Goal: Find specific page/section

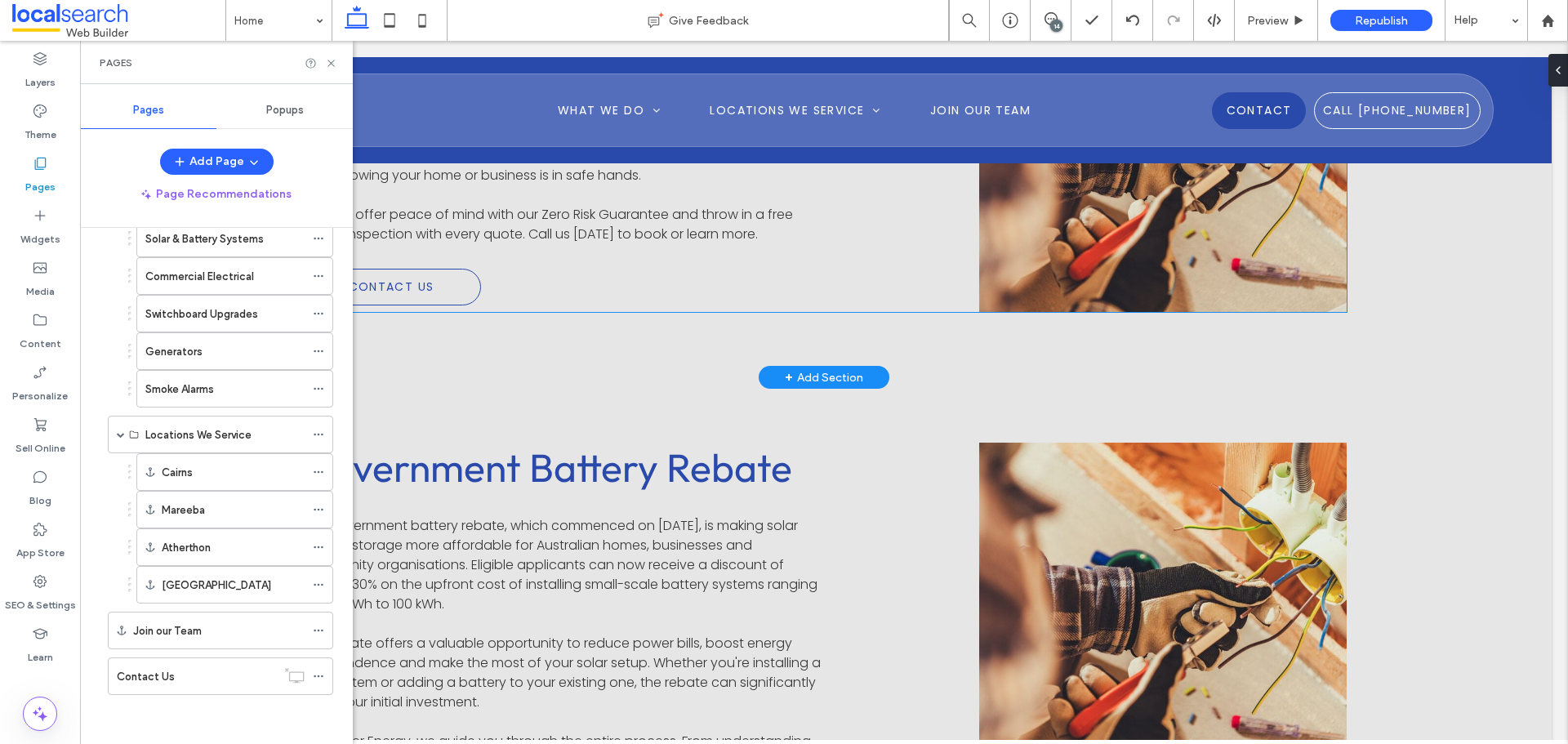
scroll to position [2940, 0]
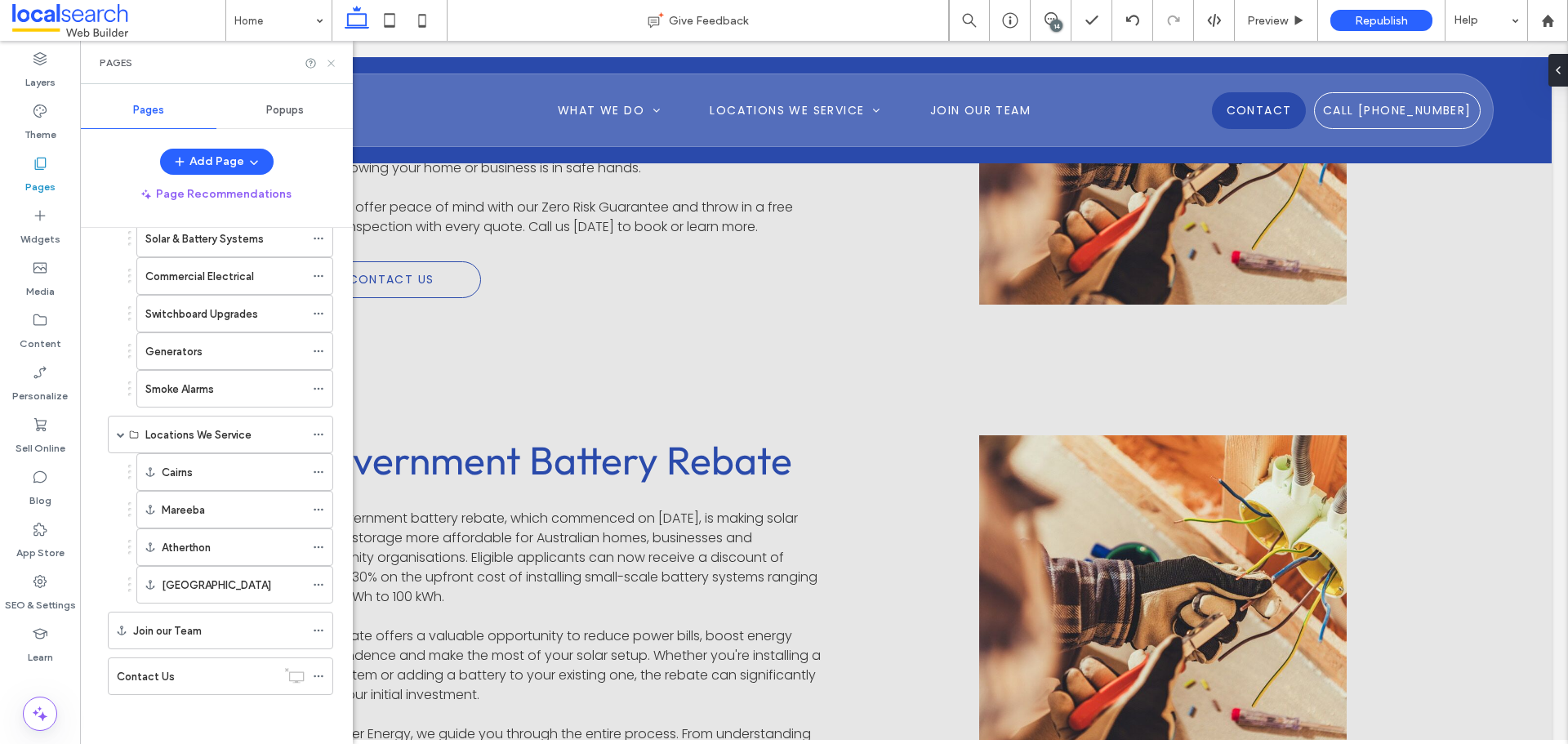
click at [334, 61] on use at bounding box center [331, 63] width 7 height 7
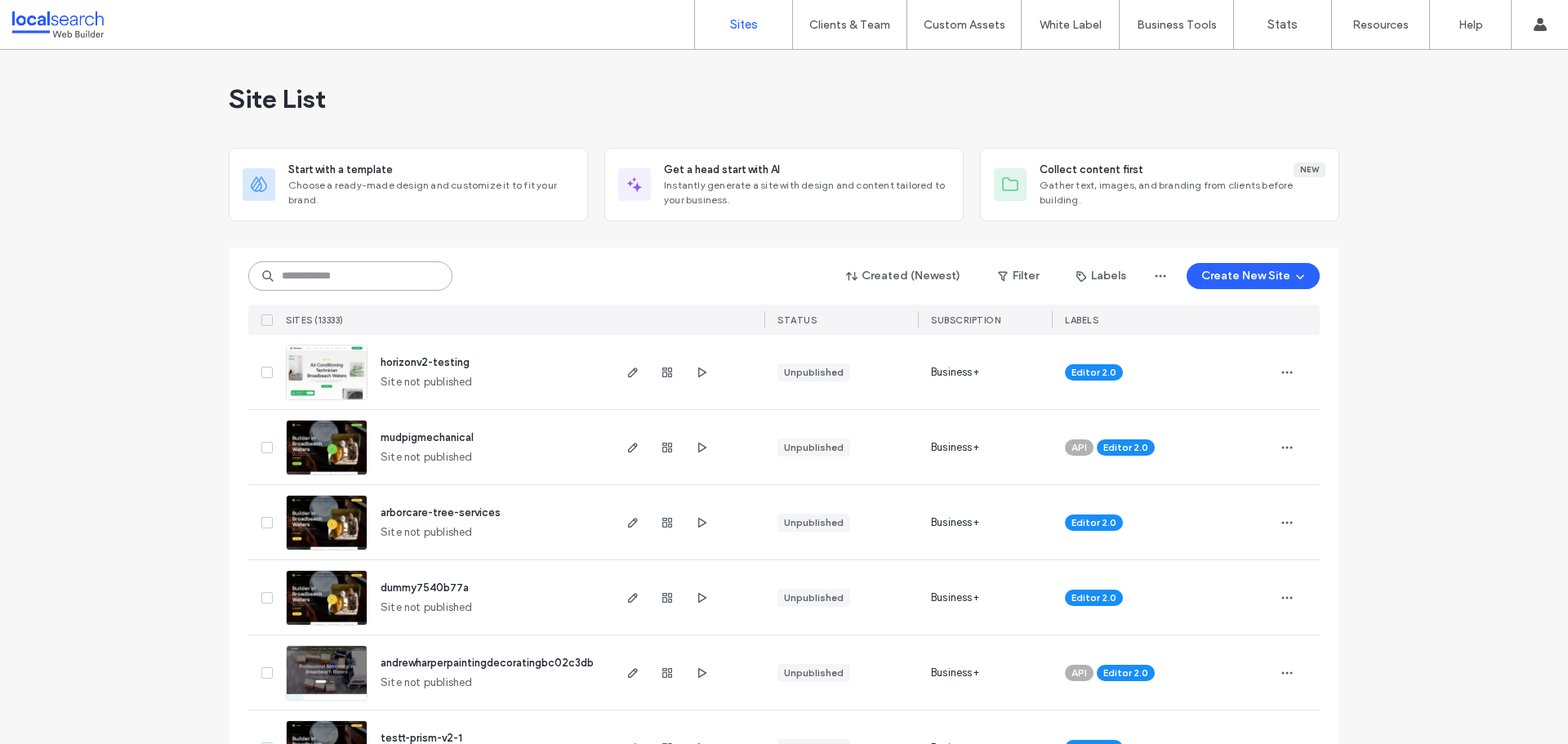
click at [393, 270] on input at bounding box center [350, 276] width 204 height 29
paste input "**********"
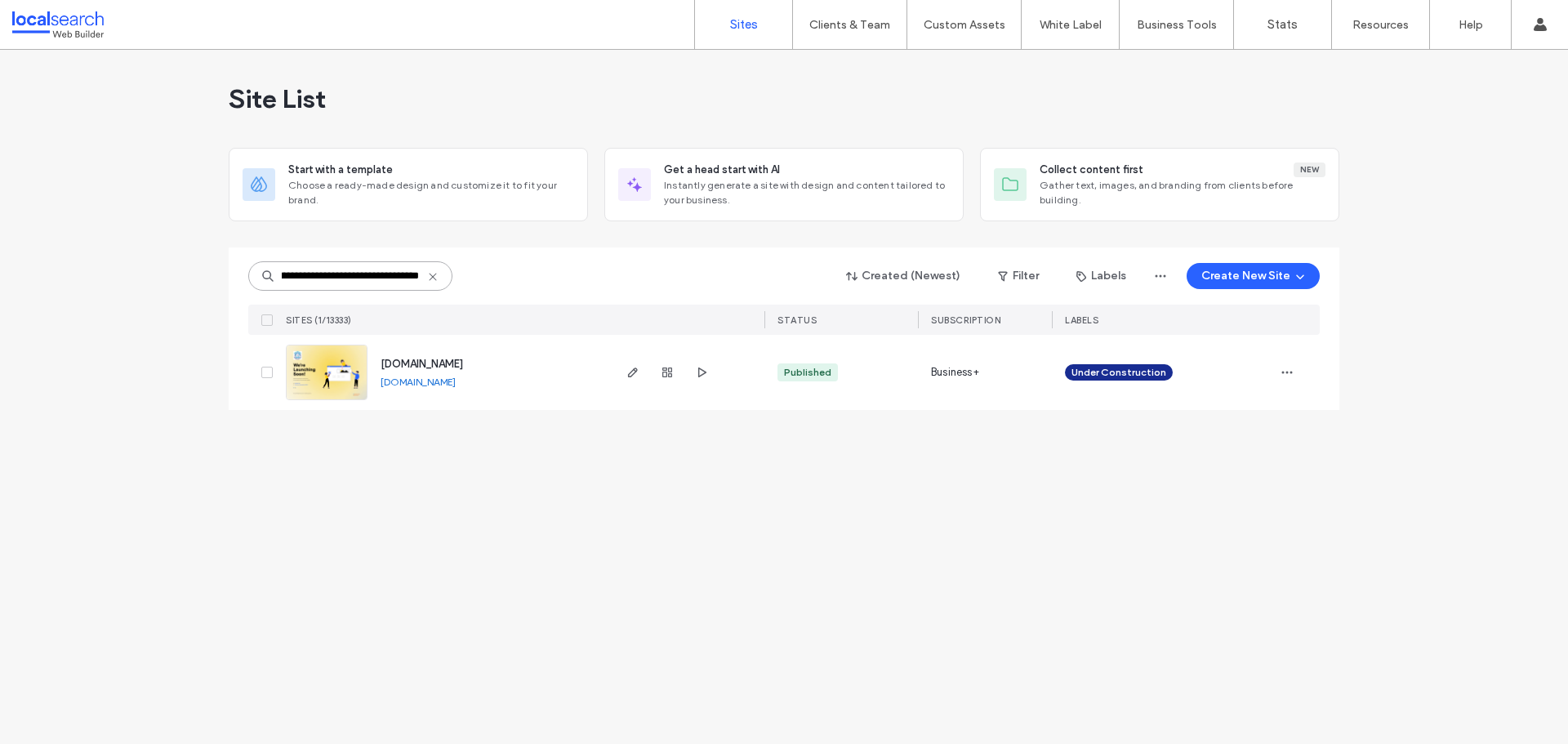
type input "**********"
click at [439, 365] on span "www.ssbuildingservices.com.au" at bounding box center [421, 364] width 82 height 12
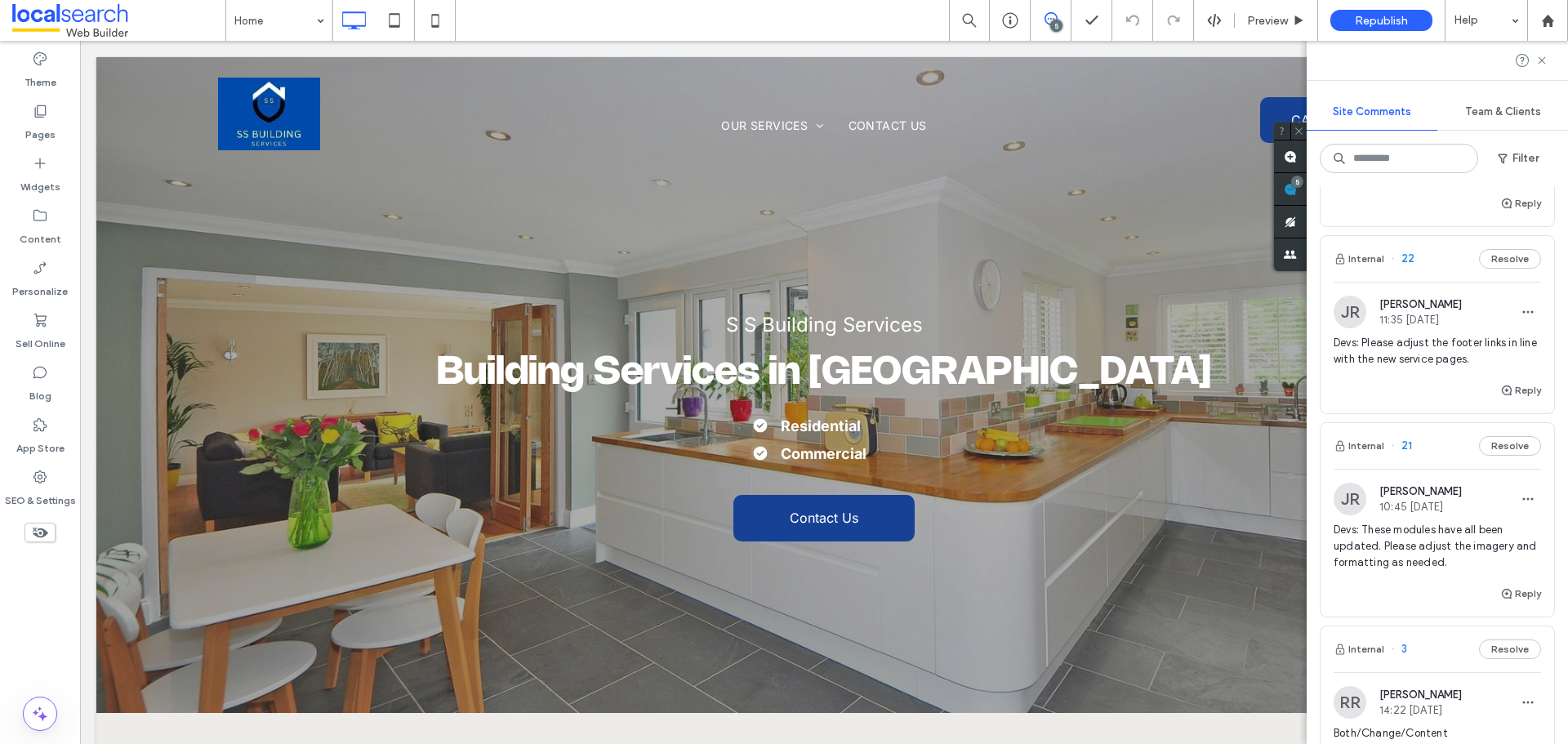
scroll to position [327, 0]
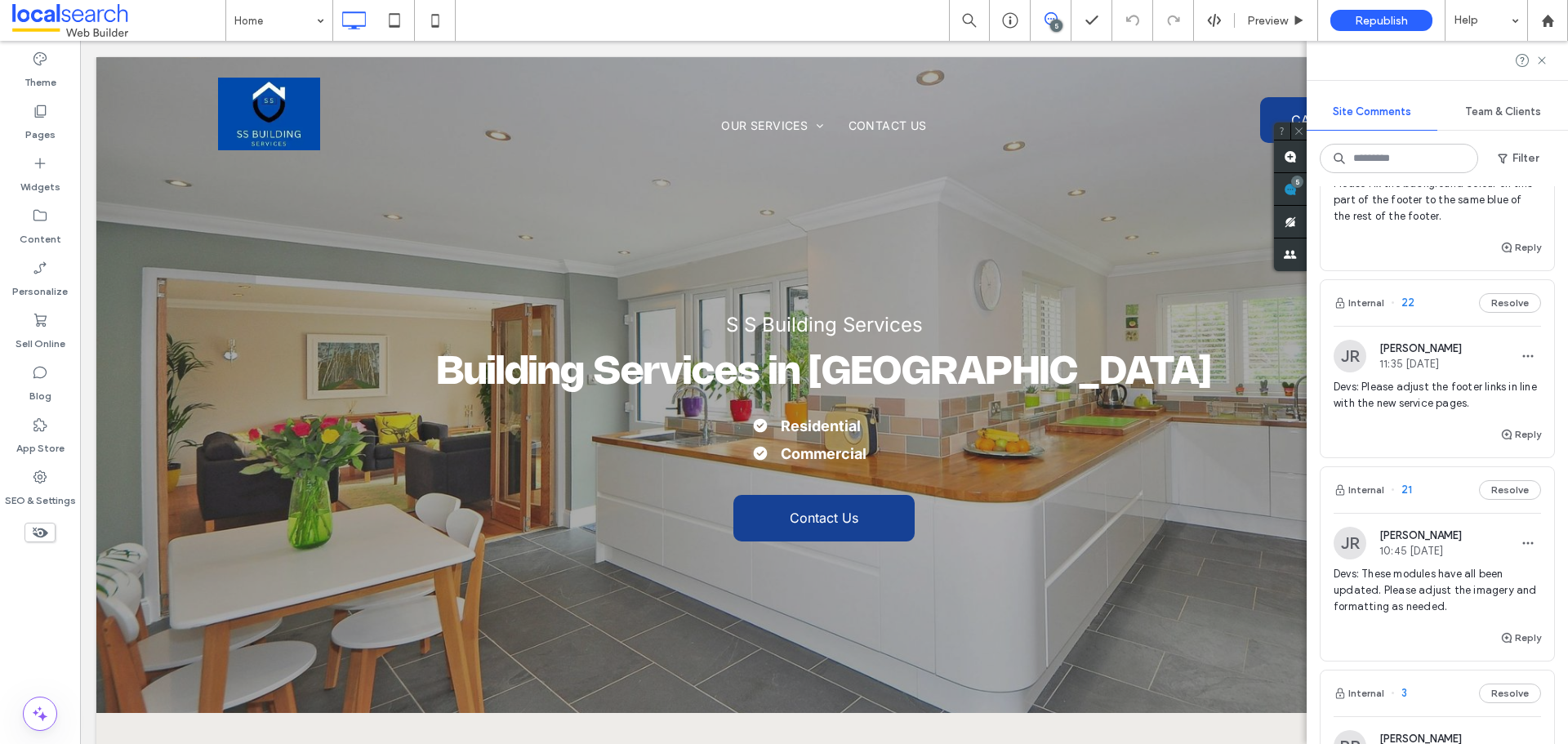
click at [1425, 403] on span "Devs: Please adjust the footer links in line with the new service pages." at bounding box center [1437, 395] width 207 height 33
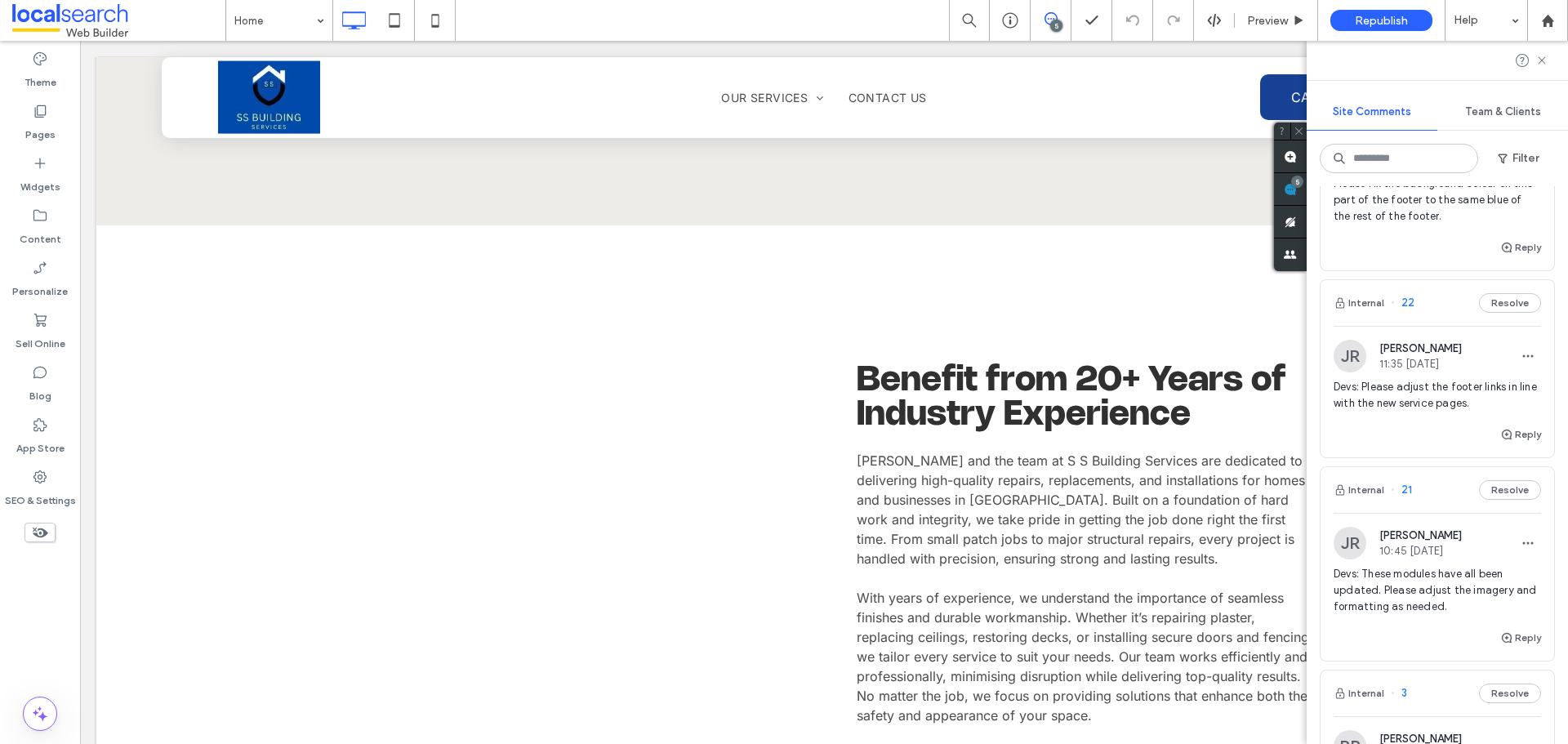
scroll to position [3509, 0]
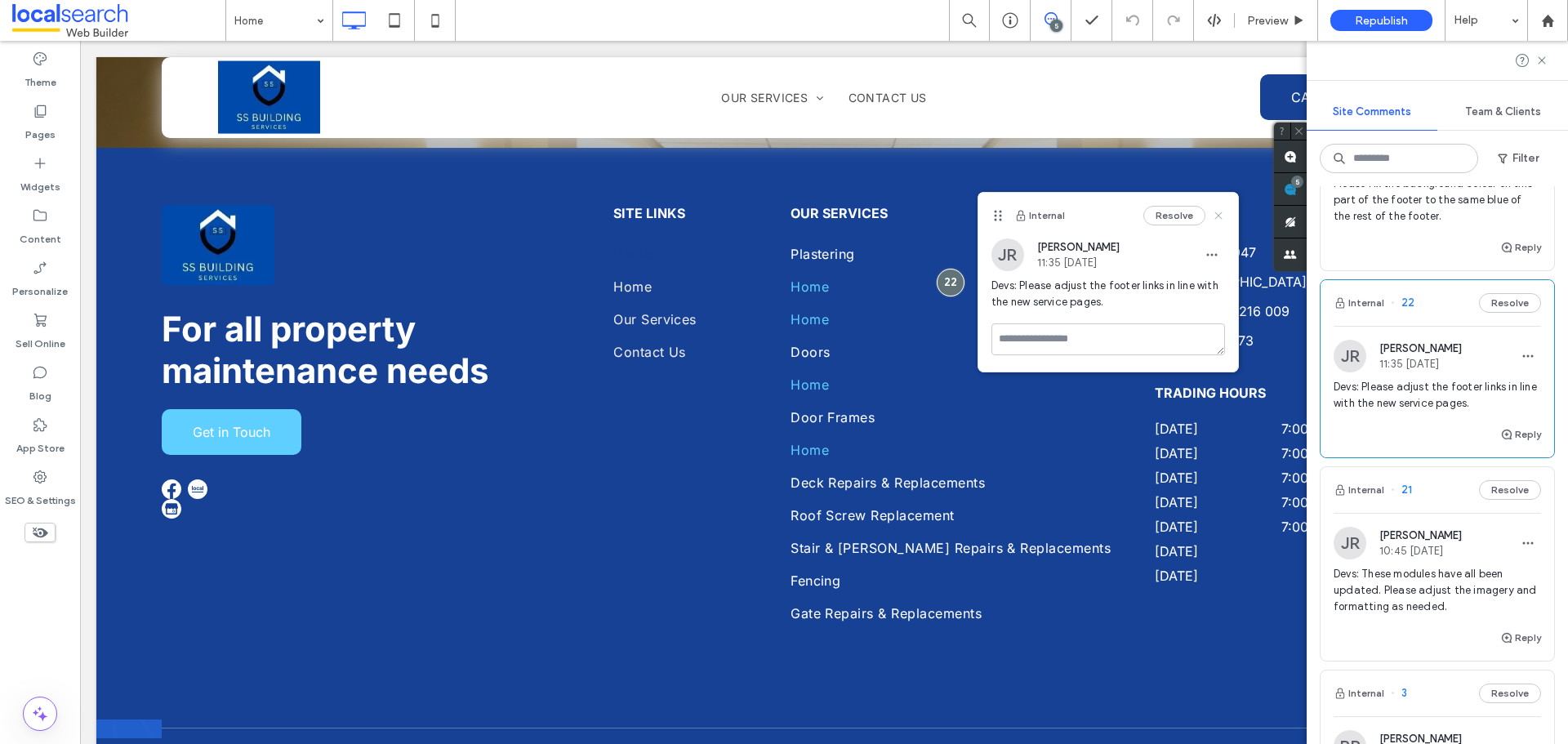
click at [1223, 215] on icon at bounding box center [1218, 215] width 13 height 13
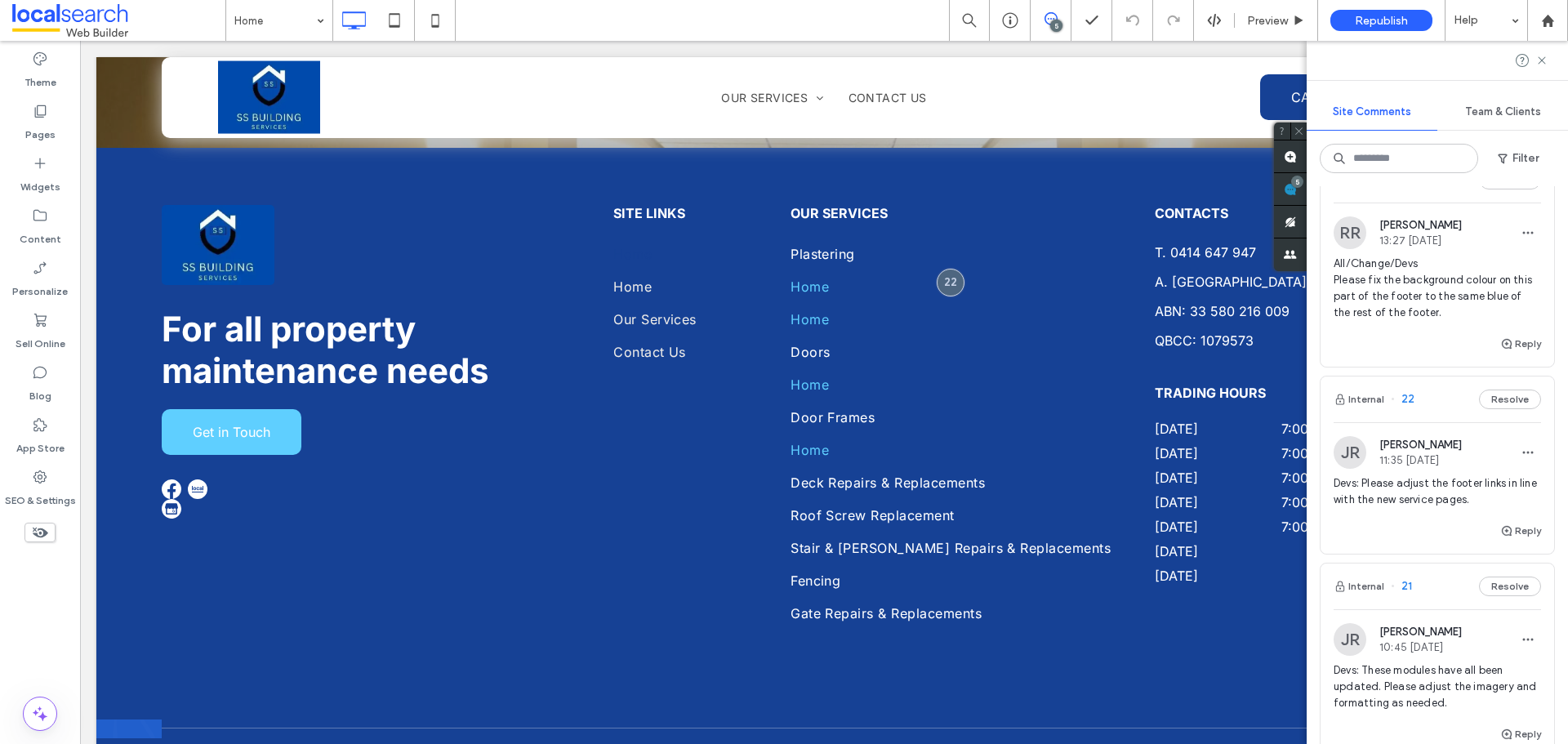
scroll to position [245, 0]
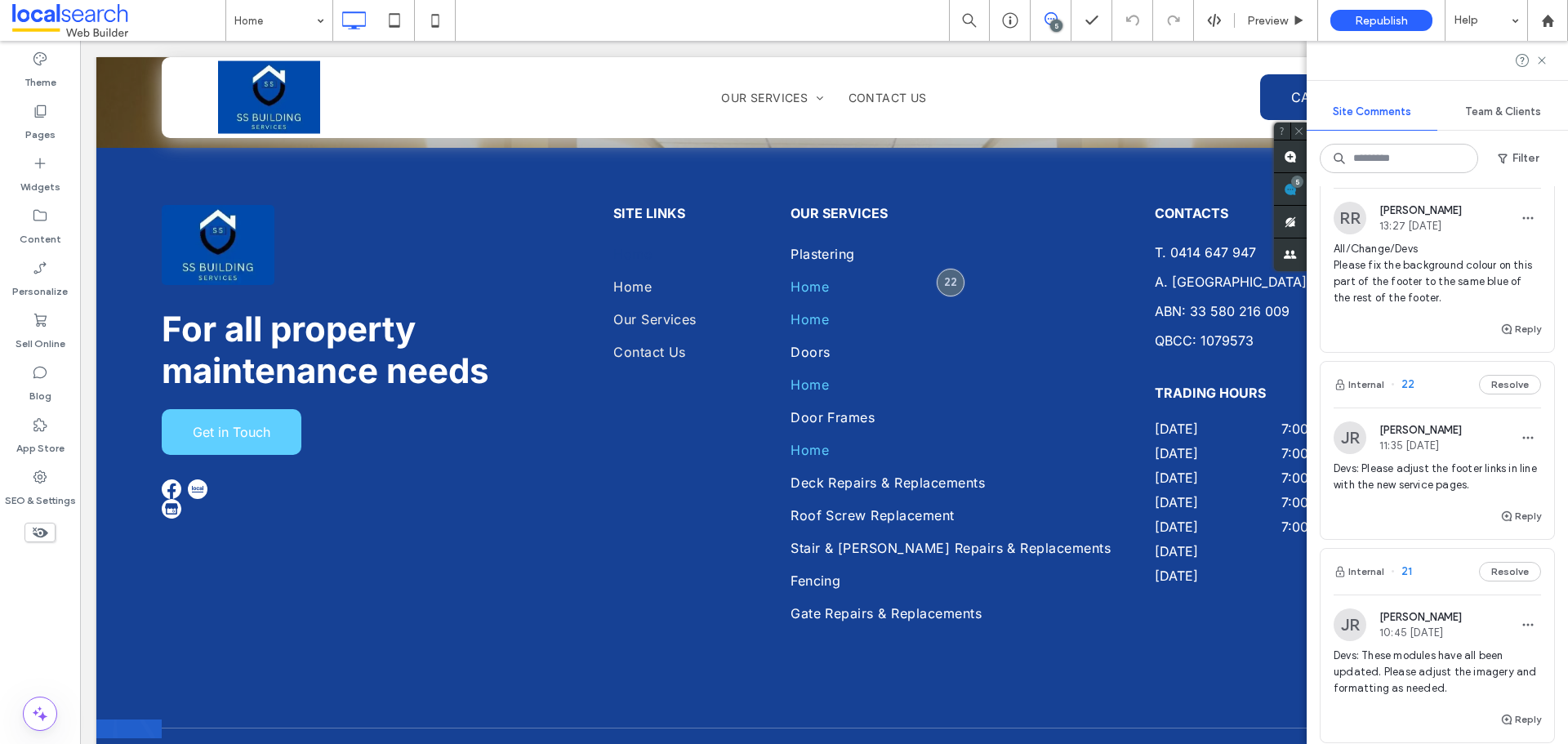
click at [1421, 671] on span "Devs: These modules have all been updated. Please adjust the imagery and format…" at bounding box center [1437, 671] width 207 height 49
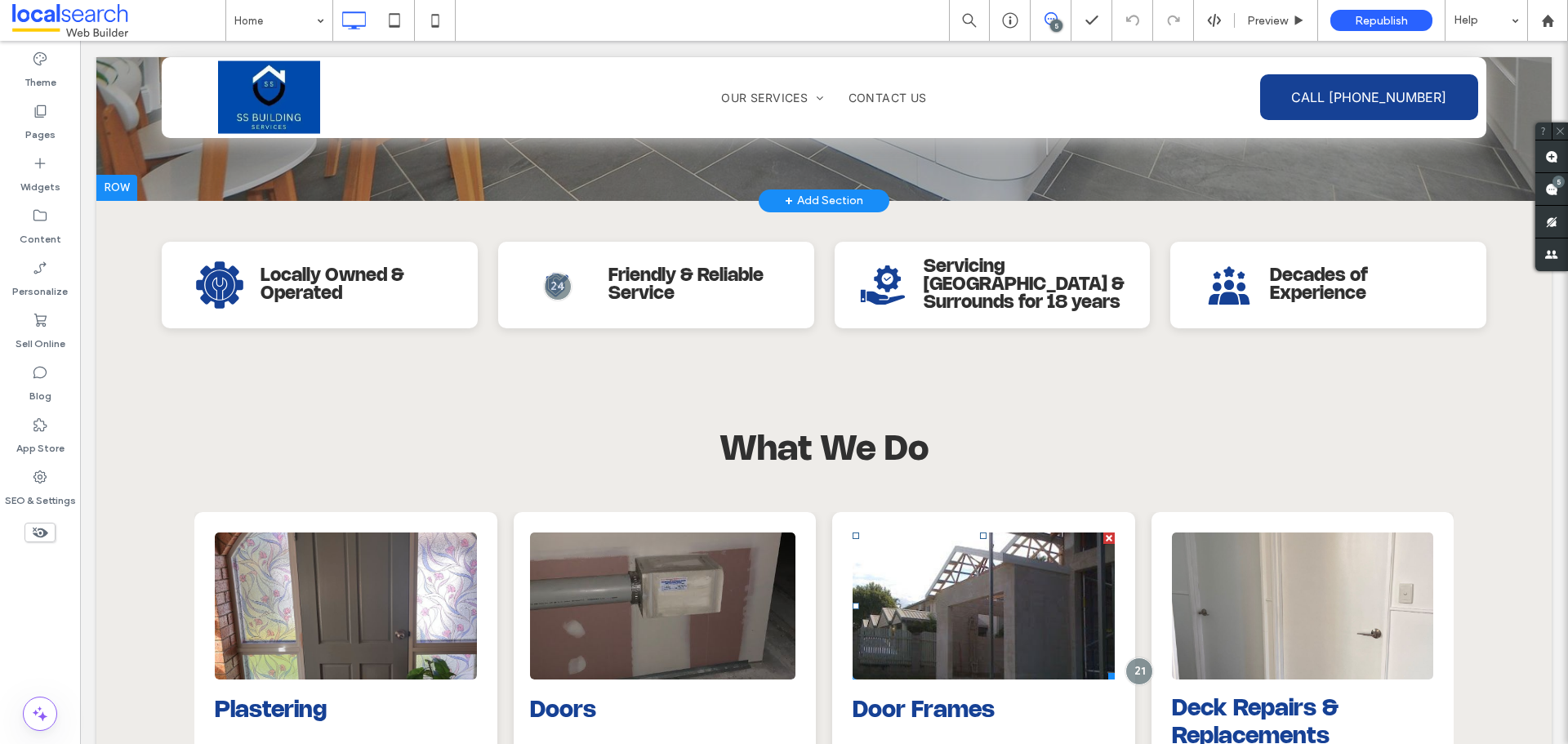
scroll to position [126, 0]
